Goal: Information Seeking & Learning: Understand process/instructions

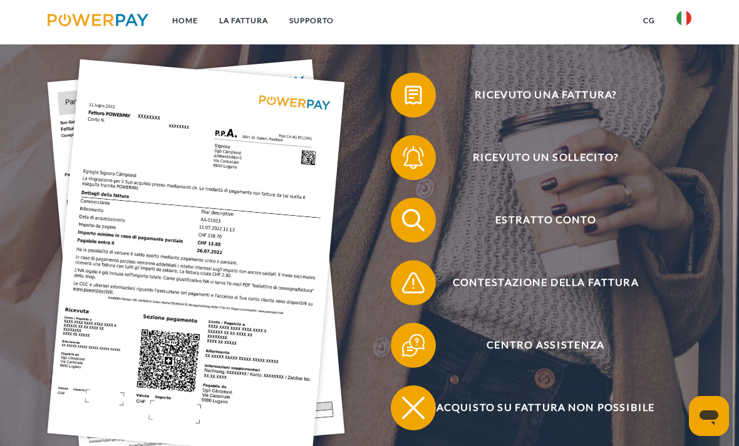
scroll to position [197, 0]
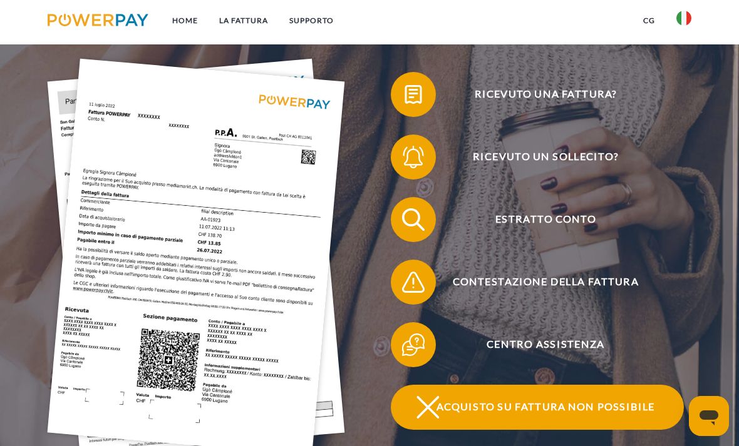
click at [449, 409] on span "Acquisto su fattura non possibile" at bounding box center [545, 407] width 276 height 45
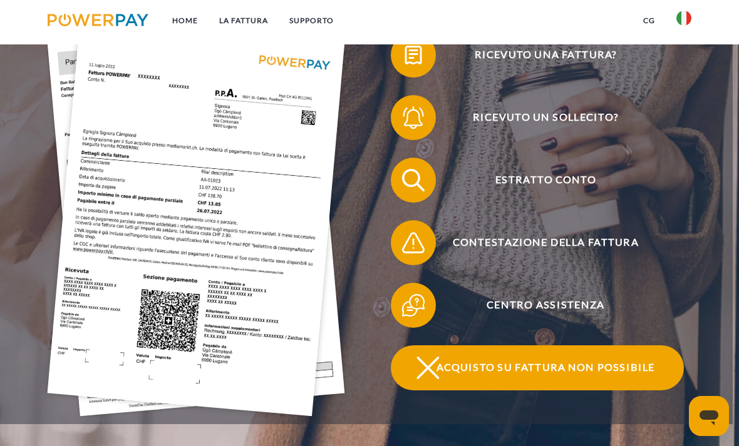
scroll to position [237, 0]
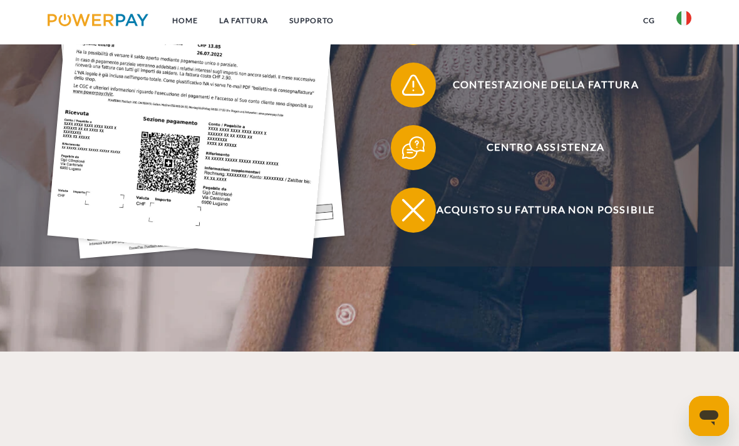
scroll to position [418, 0]
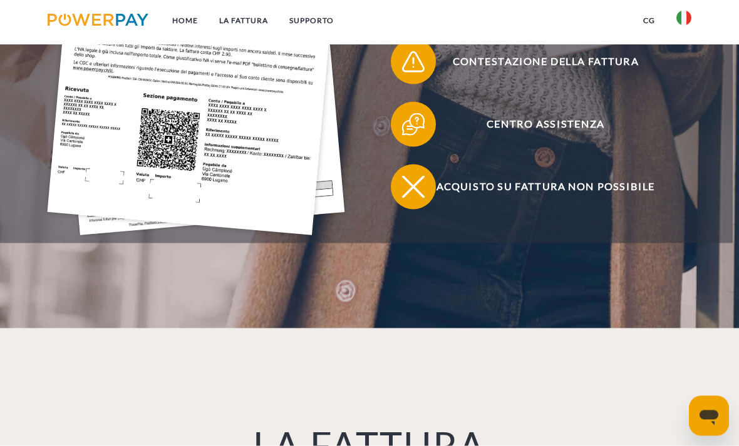
click at [706, 417] on icon "Apri finestra di messaggistica" at bounding box center [708, 417] width 19 height 15
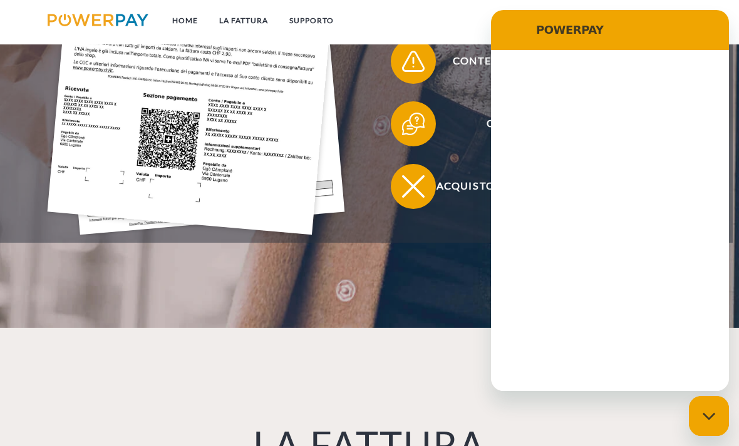
scroll to position [0, 0]
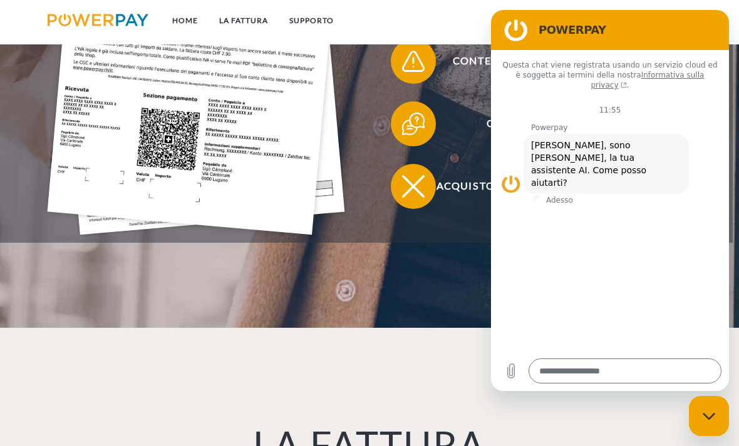
click at [707, 425] on div "Chiudi la finestra di messaggistica" at bounding box center [709, 417] width 38 height 38
type textarea "*"
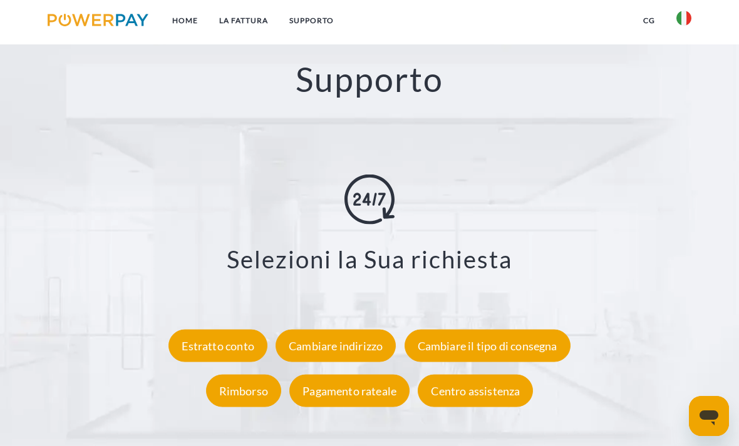
scroll to position [1938, 0]
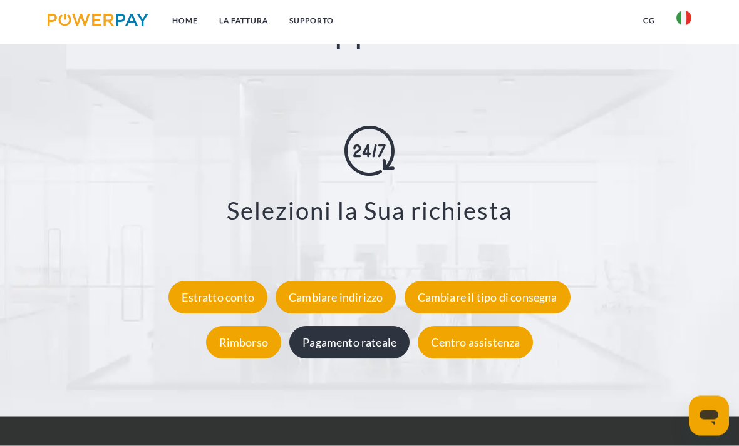
click at [346, 351] on div "Pagamento rateale" at bounding box center [349, 343] width 120 height 33
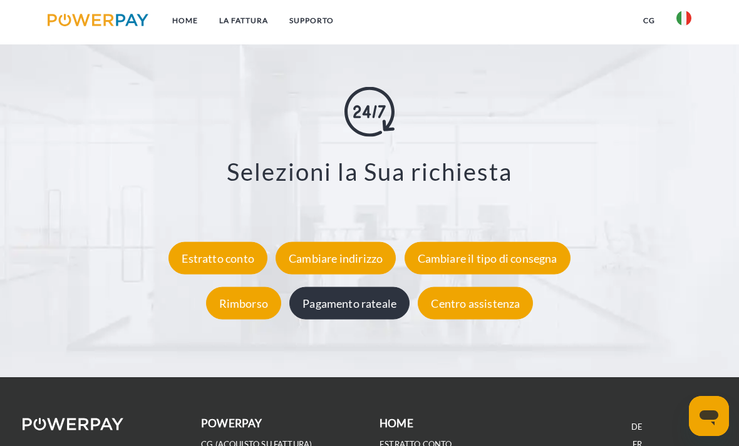
scroll to position [1978, 0]
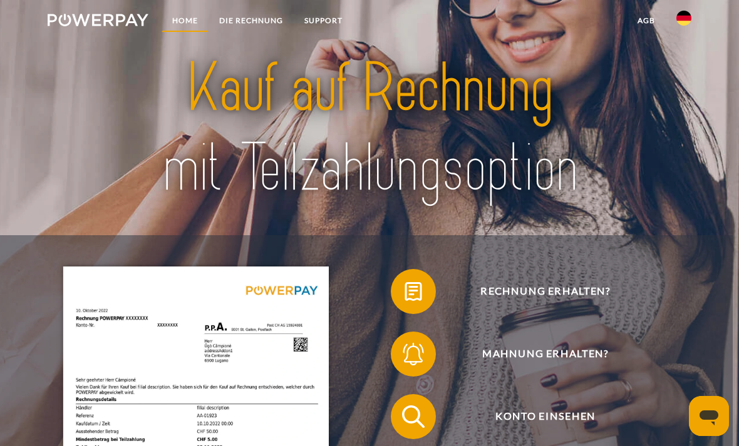
click at [193, 23] on link "Home" at bounding box center [185, 20] width 47 height 23
click at [249, 19] on link "DIE RECHNUNG" at bounding box center [250, 20] width 85 height 23
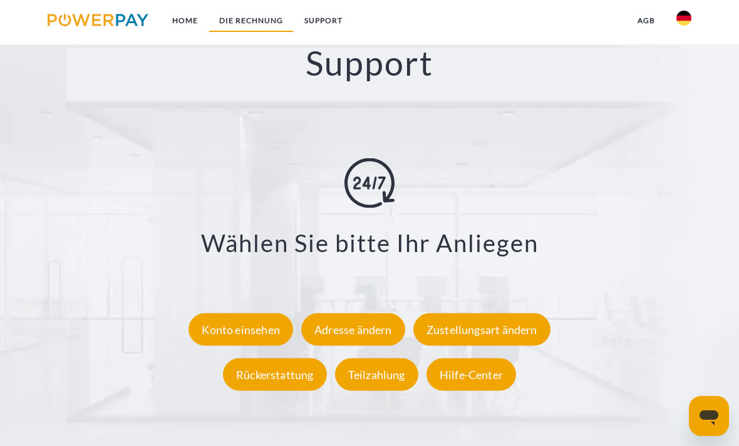
scroll to position [1908, 0]
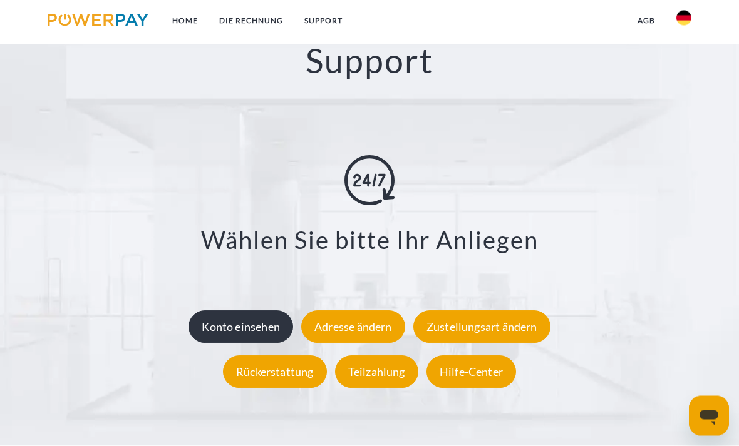
click at [252, 337] on div "Konto einsehen" at bounding box center [240, 327] width 105 height 33
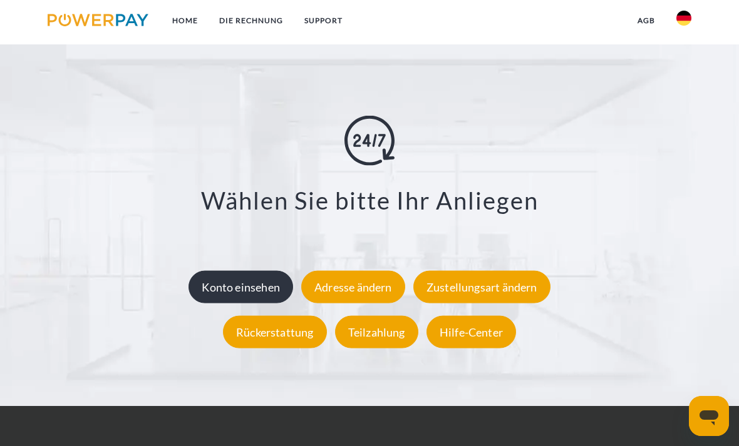
scroll to position [1949, 0]
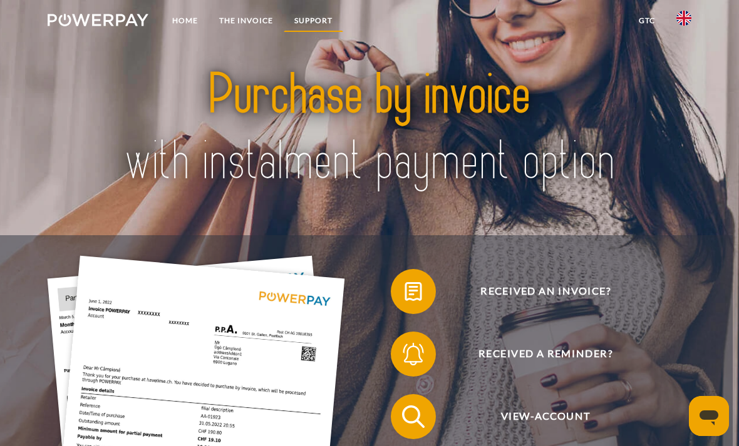
click at [308, 16] on link "Support" at bounding box center [313, 20] width 59 height 23
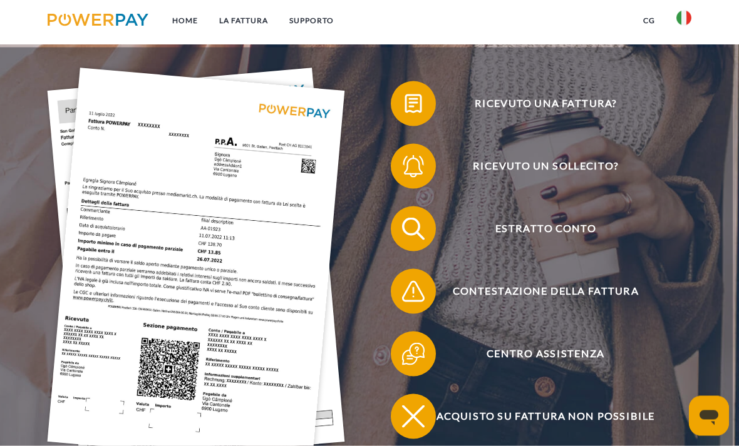
scroll to position [202, 0]
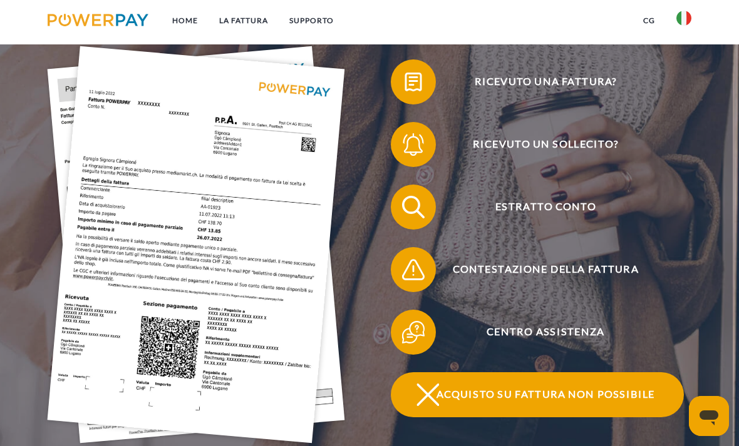
click at [489, 411] on span "Acquisto su fattura non possibile" at bounding box center [545, 395] width 276 height 45
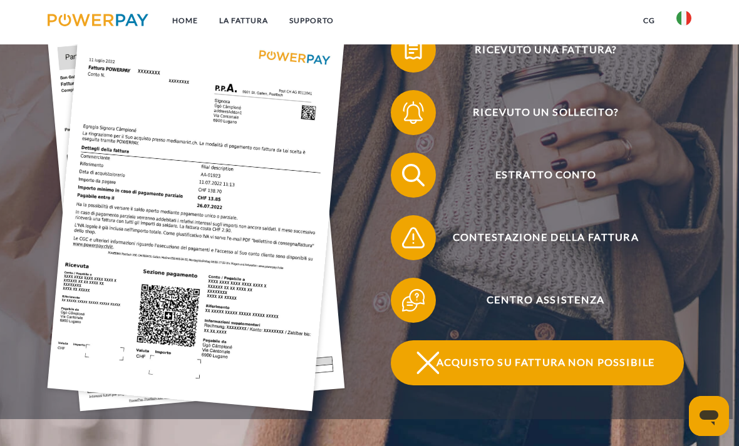
scroll to position [242, 0]
